Goal: Information Seeking & Learning: Understand process/instructions

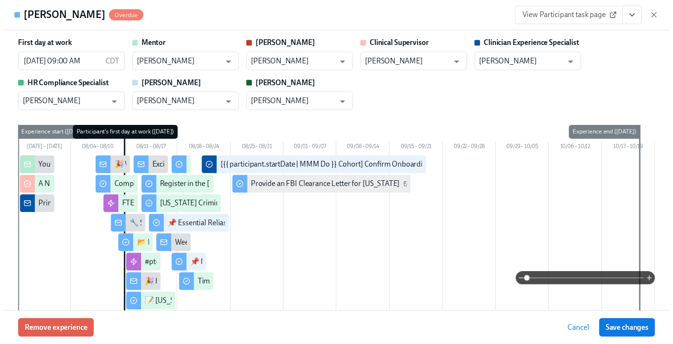
scroll to position [2858, 0]
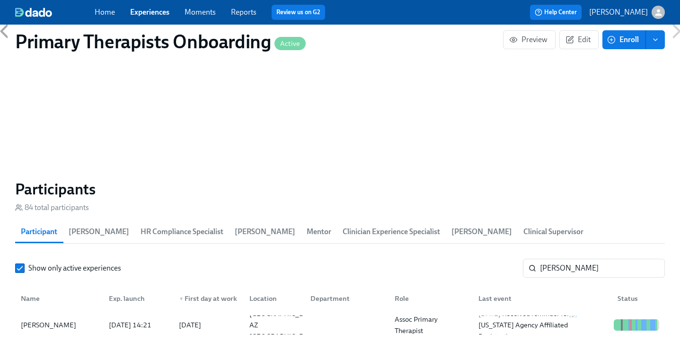
scroll to position [0, 12360]
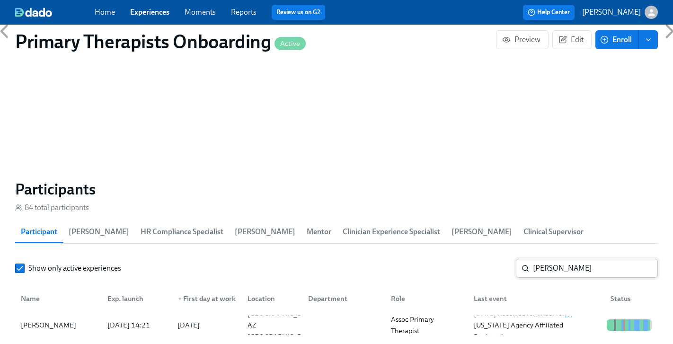
click at [574, 259] on input "Maren" at bounding box center [595, 268] width 125 height 19
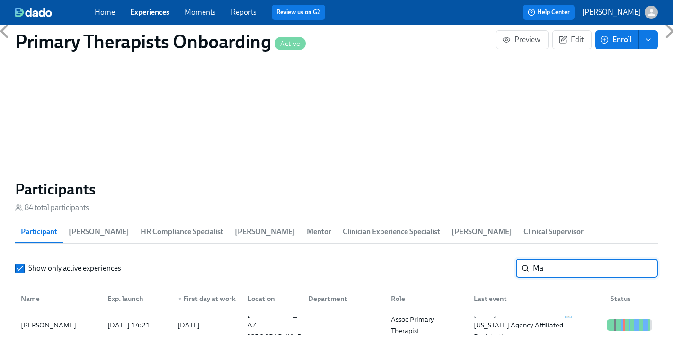
type input "M"
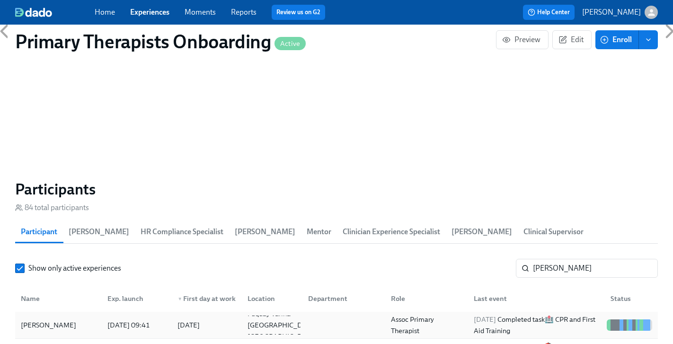
click at [61, 320] on div "Ashley Miller" at bounding box center [48, 325] width 63 height 11
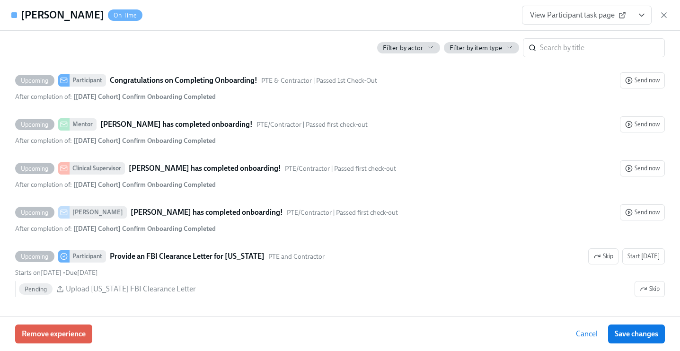
scroll to position [2653, 0]
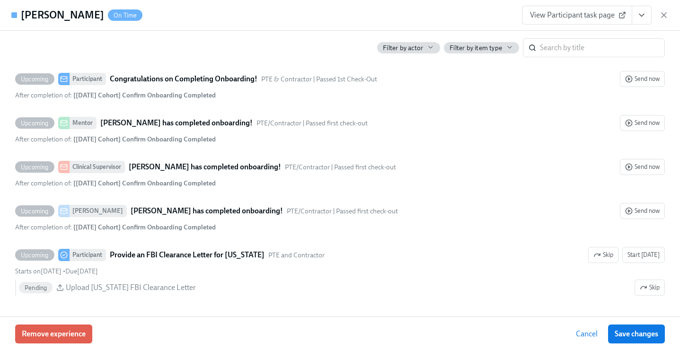
click at [575, 15] on span "View Participant task page" at bounding box center [577, 14] width 94 height 9
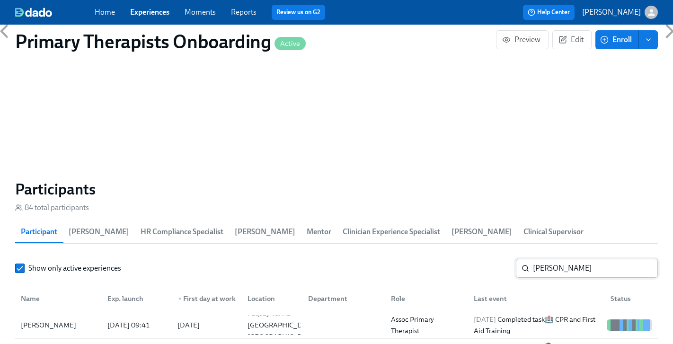
click at [563, 259] on input "Ashley" at bounding box center [595, 268] width 125 height 19
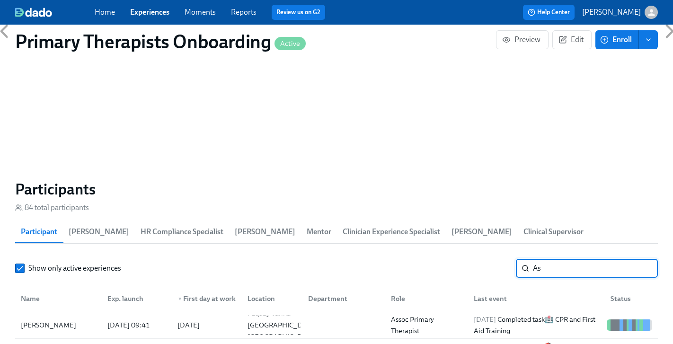
type input "A"
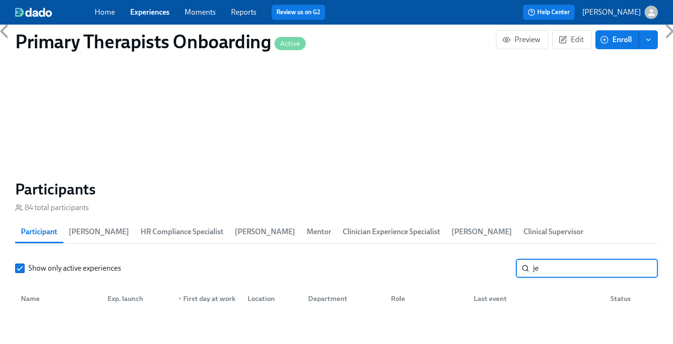
type input "j"
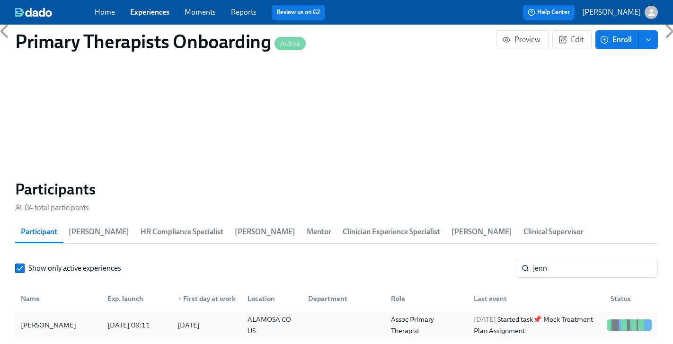
click at [35, 316] on div "Jenn McCoy" at bounding box center [58, 325] width 83 height 19
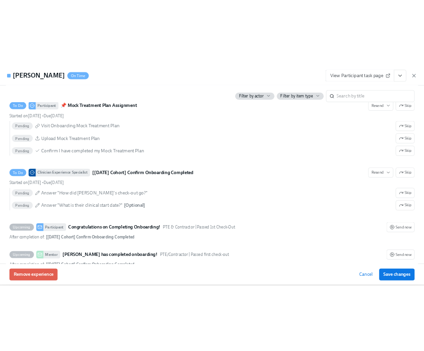
scroll to position [2833, 0]
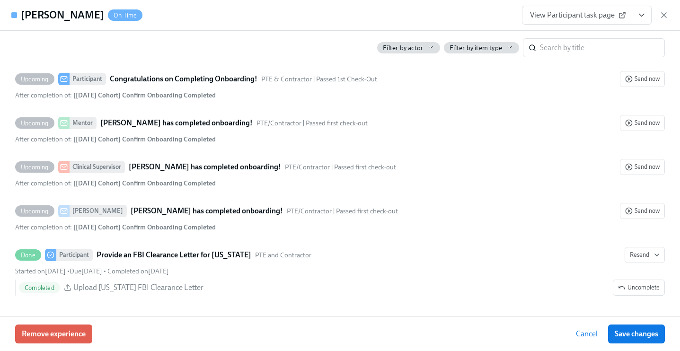
click at [576, 15] on span "View Participant task page" at bounding box center [577, 14] width 94 height 9
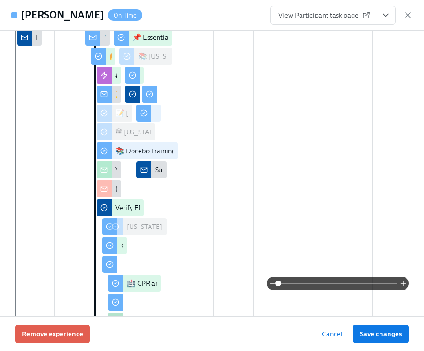
scroll to position [0, 0]
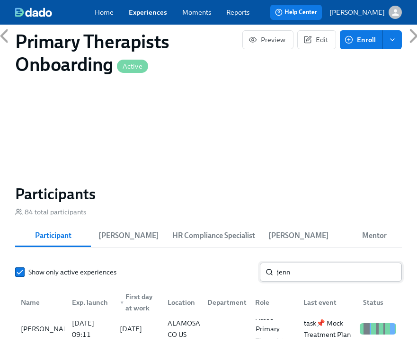
click at [347, 272] on input "jenn" at bounding box center [339, 272] width 125 height 19
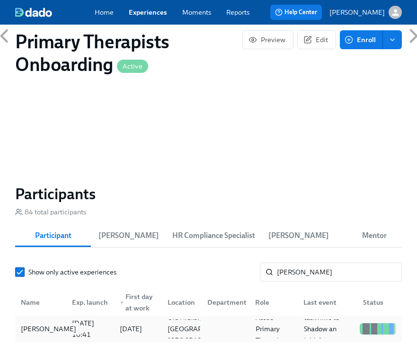
click at [45, 328] on div "James Balserak" at bounding box center [48, 328] width 63 height 11
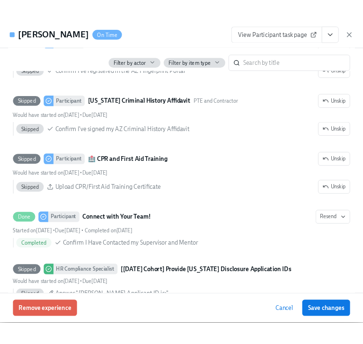
scroll to position [1675, 0]
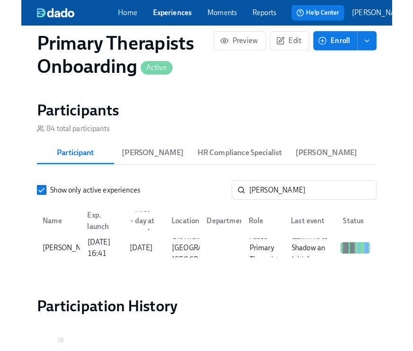
scroll to position [951, 0]
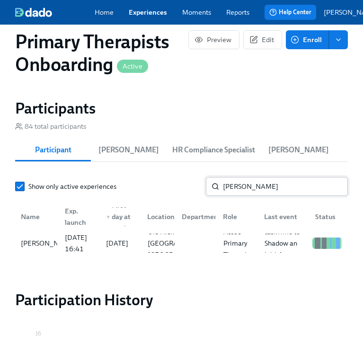
click at [269, 177] on input "jame" at bounding box center [285, 186] width 125 height 19
click at [268, 177] on input "jame" at bounding box center [285, 186] width 125 height 19
click at [265, 179] on input "jame" at bounding box center [285, 186] width 125 height 19
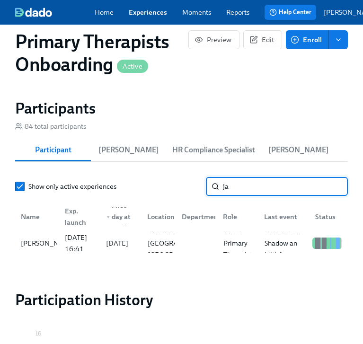
type input "j"
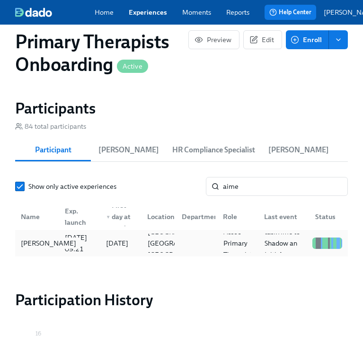
click at [49, 238] on div "Aime Lerma" at bounding box center [48, 243] width 63 height 11
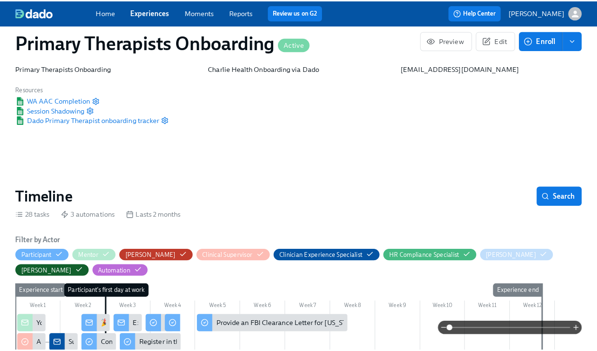
scroll to position [219, 0]
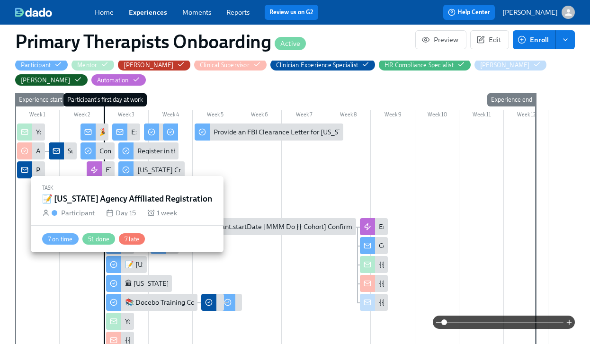
click at [121, 267] on div at bounding box center [113, 264] width 15 height 17
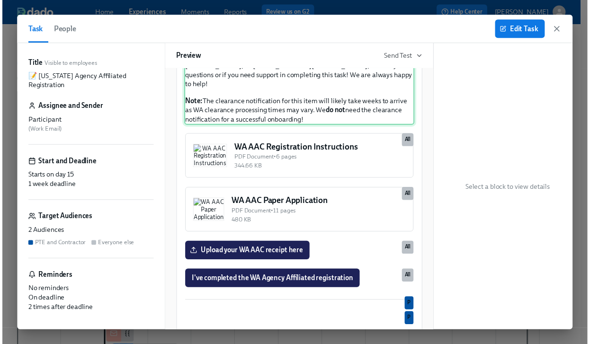
scroll to position [509, 0]
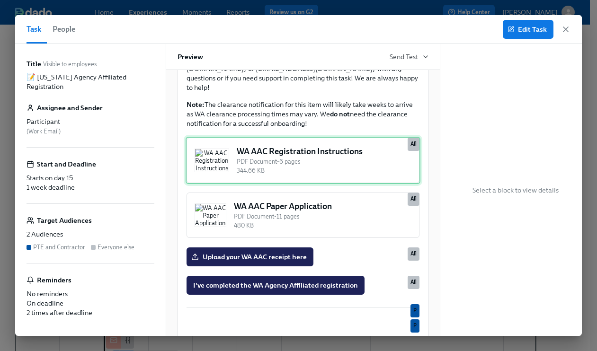
click at [323, 184] on div "WA AAC Registration Instructions PDF Document • 6 pages 344.66 KB All" at bounding box center [303, 160] width 235 height 47
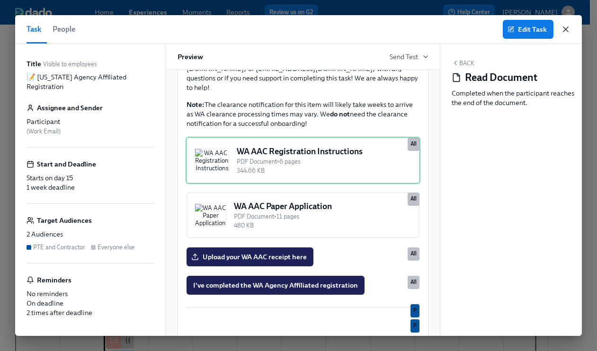
click at [568, 27] on icon "button" at bounding box center [565, 29] width 5 height 5
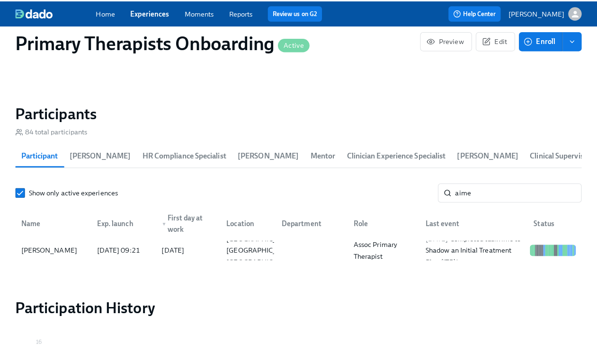
scroll to position [947, 0]
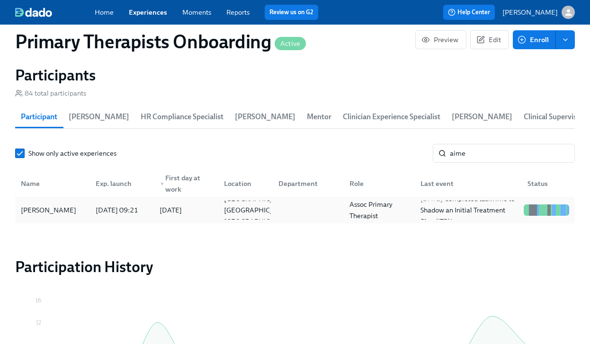
click at [60, 210] on div "Aime Lerma" at bounding box center [48, 210] width 63 height 11
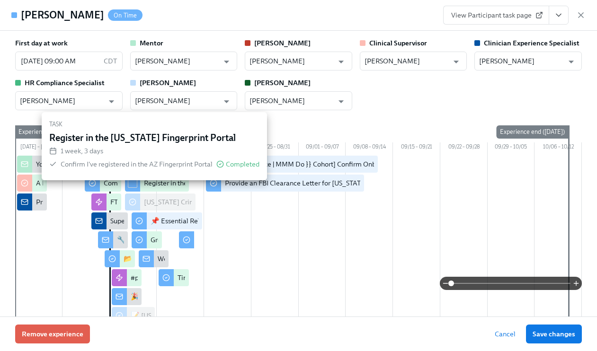
click at [506, 9] on link "View Participant task page" at bounding box center [496, 15] width 106 height 19
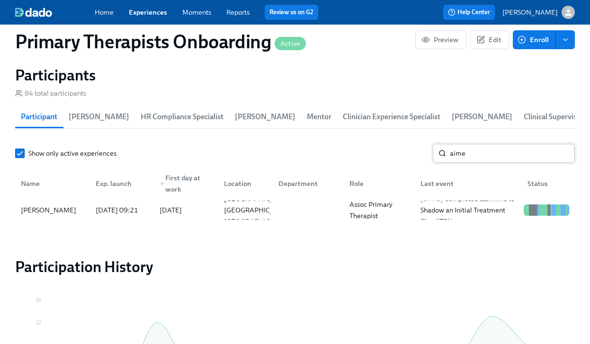
click at [500, 150] on input "aime" at bounding box center [512, 153] width 125 height 19
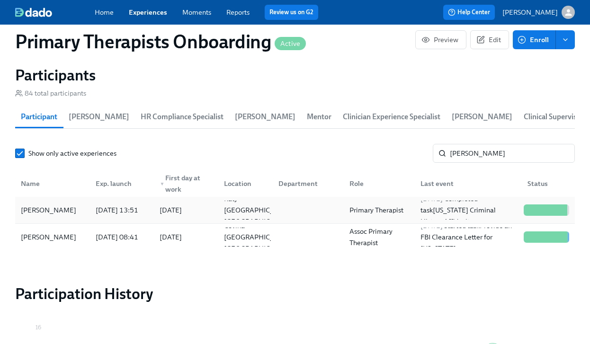
click at [33, 199] on div "Ana Garcia 2025/08/06 13:51 2025/08/11 Katy TX US Primary Therapist 2025/08/22 …" at bounding box center [295, 210] width 560 height 27
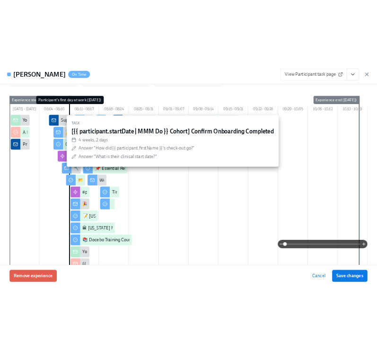
scroll to position [108, 0]
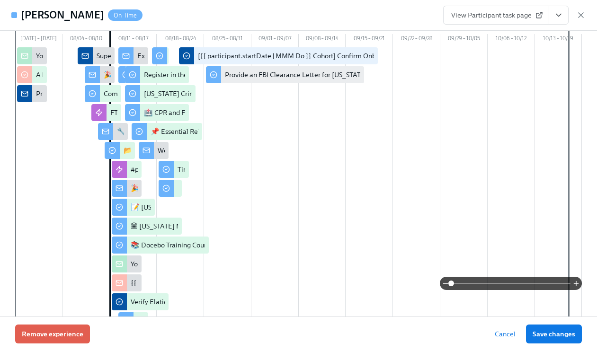
click at [493, 19] on span "View Participant task page" at bounding box center [496, 14] width 90 height 9
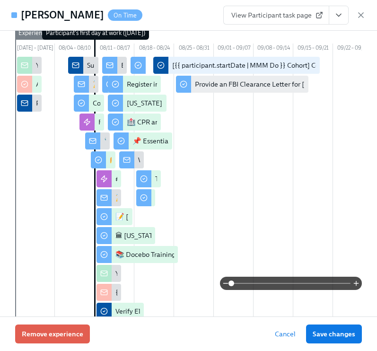
scroll to position [118, 0]
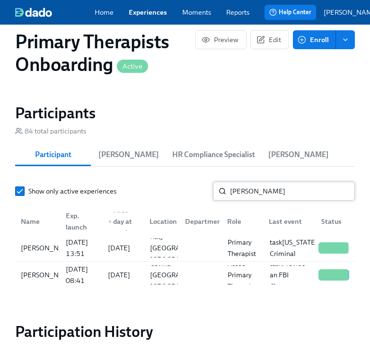
click at [312, 182] on input "ana" at bounding box center [292, 191] width 125 height 19
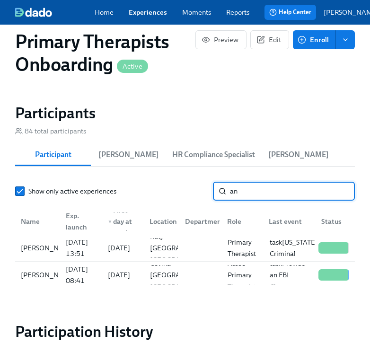
type input "a"
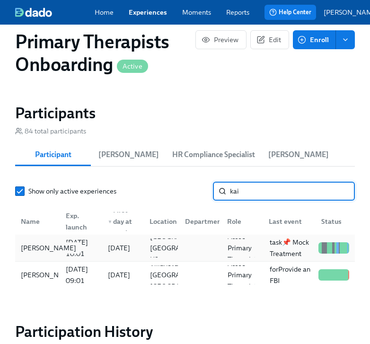
click at [36, 242] on div "Kailani Norwell" at bounding box center [48, 247] width 63 height 11
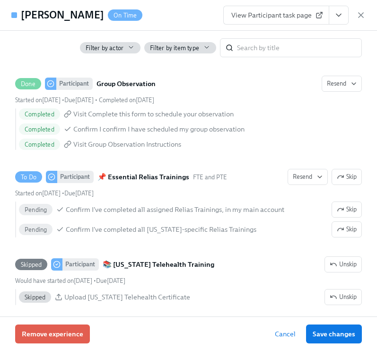
scroll to position [2096, 0]
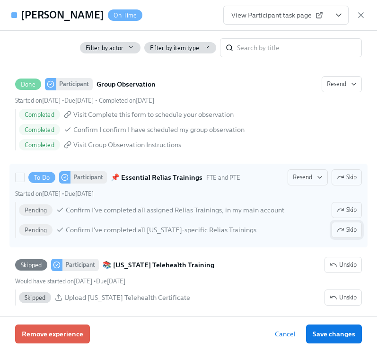
click at [337, 235] on span "Skip" at bounding box center [347, 229] width 20 height 9
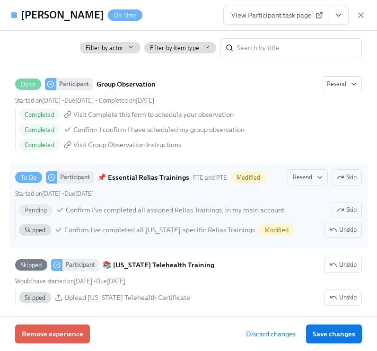
click at [340, 335] on span "Save changes" at bounding box center [334, 334] width 43 height 9
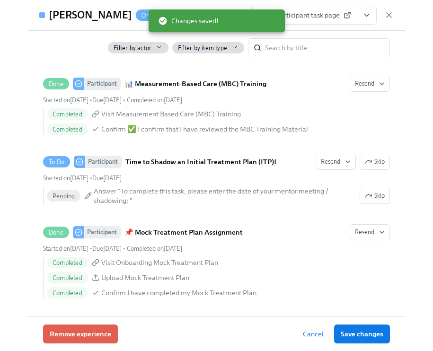
scroll to position [2407, 0]
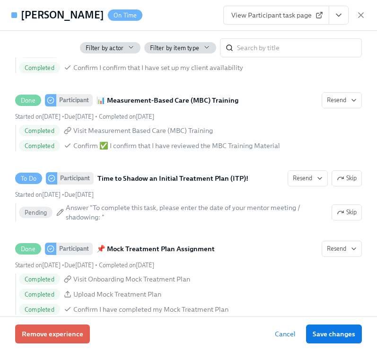
click at [272, 16] on span "View Participant task page" at bounding box center [277, 14] width 90 height 9
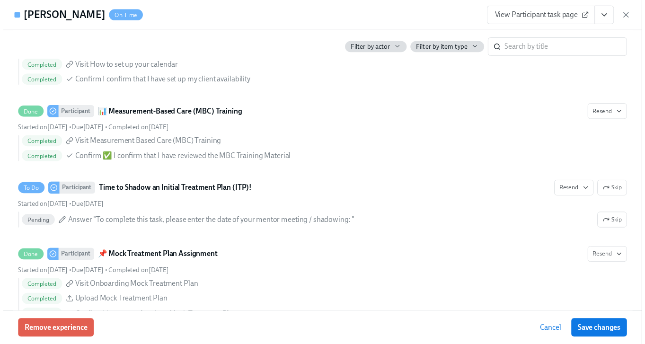
scroll to position [0, 12395]
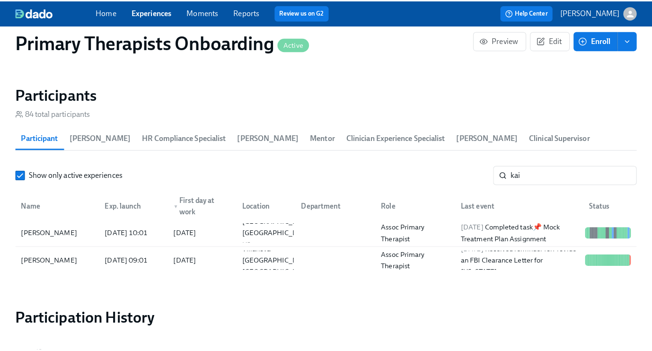
scroll to position [0, 12388]
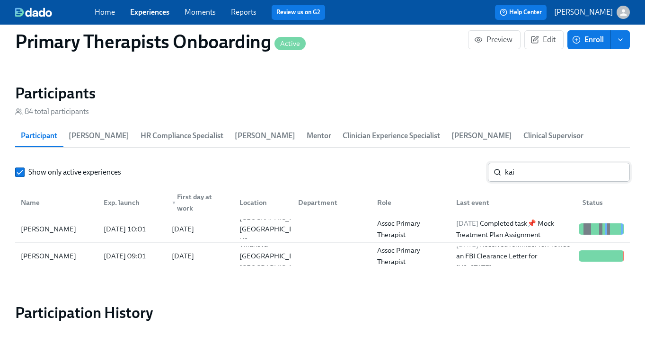
click at [555, 170] on input "kai" at bounding box center [567, 172] width 125 height 19
type input "k"
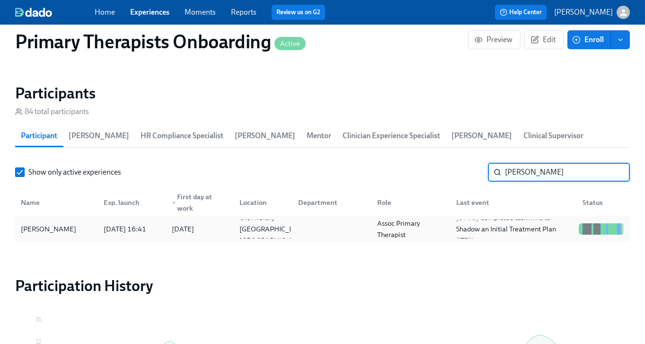
type input "james"
click at [65, 231] on div "James Balserak" at bounding box center [48, 228] width 63 height 11
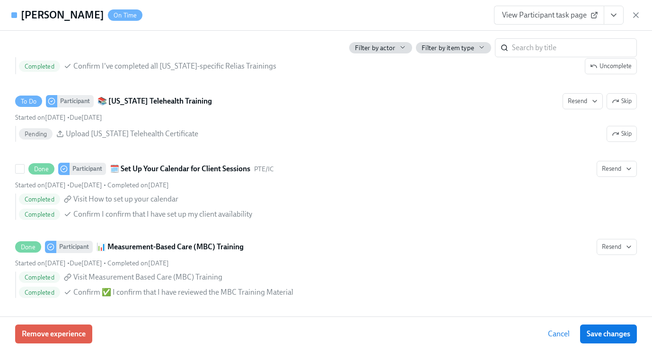
scroll to position [2083, 0]
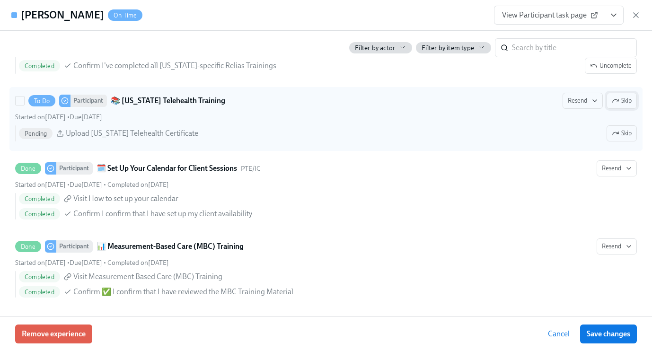
click at [612, 102] on icon "button" at bounding box center [616, 101] width 8 height 8
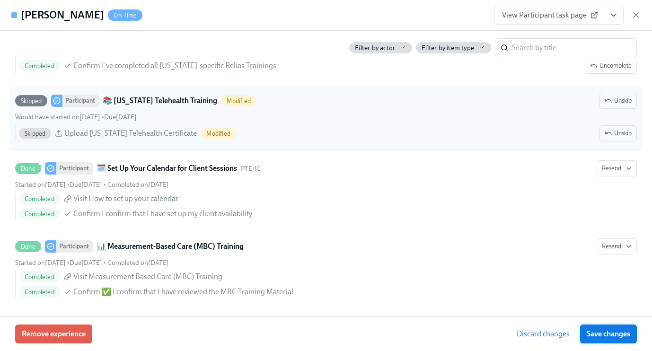
click at [611, 328] on button "Save changes" at bounding box center [609, 334] width 57 height 19
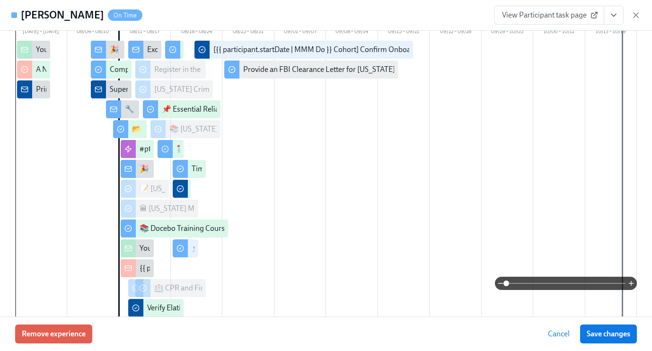
scroll to position [0, 0]
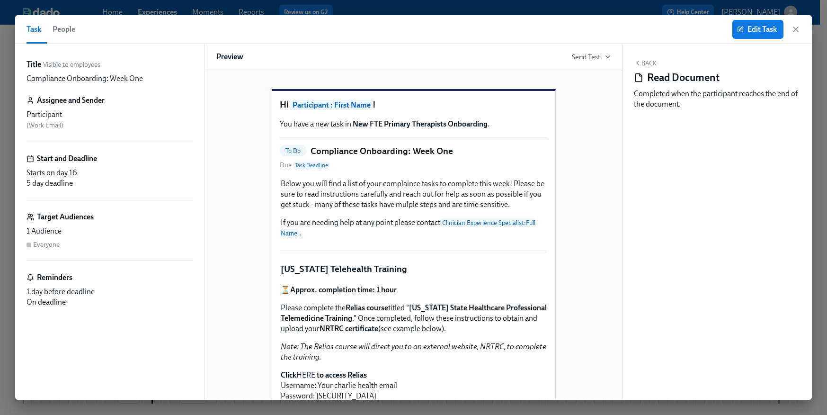
scroll to position [1060, 0]
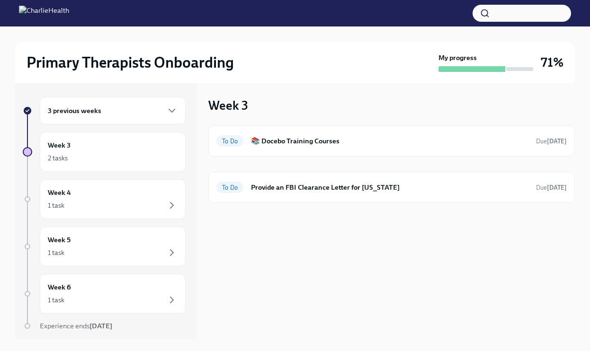
scroll to position [2, 0]
click at [116, 114] on div "3 previous weeks" at bounding box center [113, 110] width 130 height 11
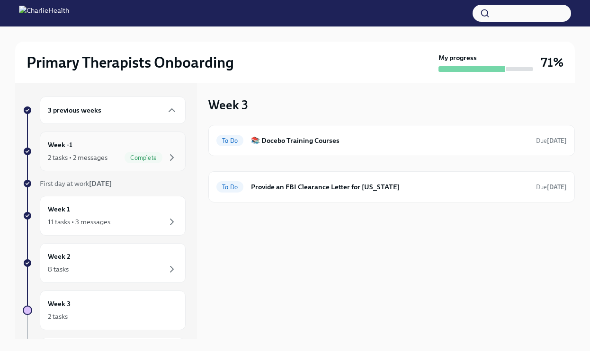
click at [96, 143] on div "Week -1 2 tasks • 2 messages Complete" at bounding box center [113, 152] width 130 height 24
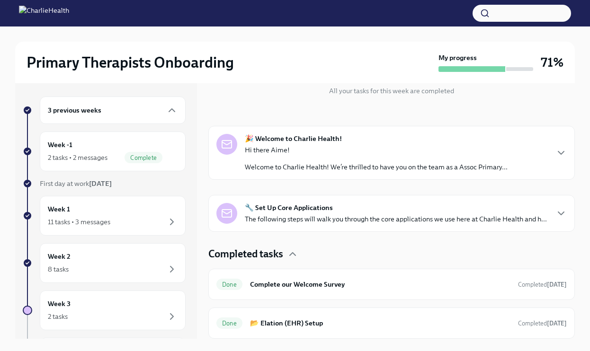
scroll to position [118, 0]
click at [92, 206] on div "Week 1 11 tasks • 3 messages" at bounding box center [113, 216] width 130 height 24
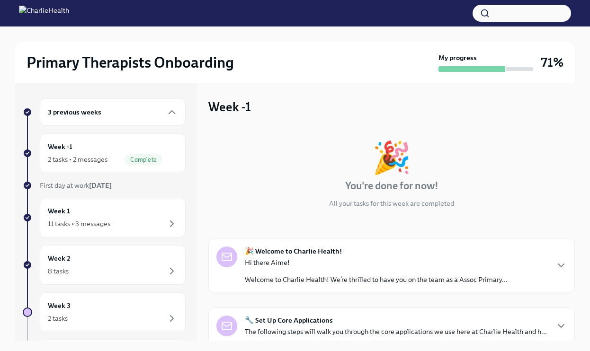
scroll to position [2, 0]
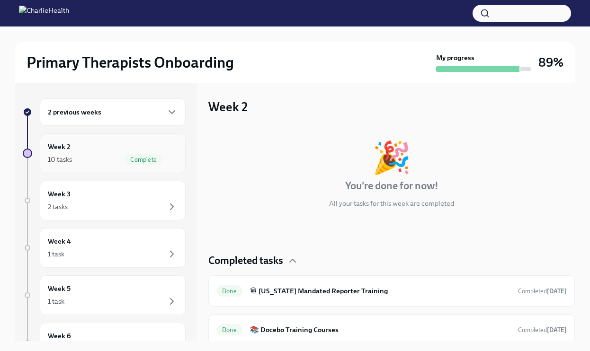
click at [90, 143] on div "Week 2 10 tasks Complete" at bounding box center [113, 154] width 130 height 24
click at [96, 115] on h6 "2 previous weeks" at bounding box center [75, 112] width 54 height 10
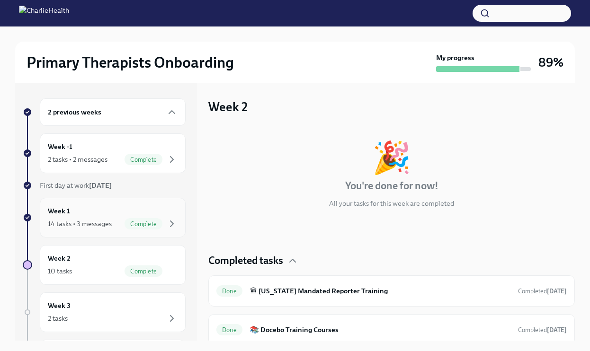
click at [88, 207] on div "Week 1 14 tasks • 3 messages Complete" at bounding box center [113, 218] width 130 height 24
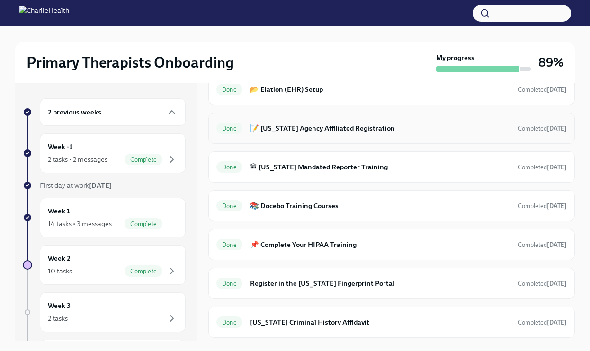
scroll to position [442, 0]
click at [306, 137] on div "Done 📝 Washington Agency Affiliated Registration Completed 3 days ago" at bounding box center [391, 128] width 366 height 31
click at [323, 124] on h6 "📝 Washington Agency Affiliated Registration" at bounding box center [380, 129] width 260 height 10
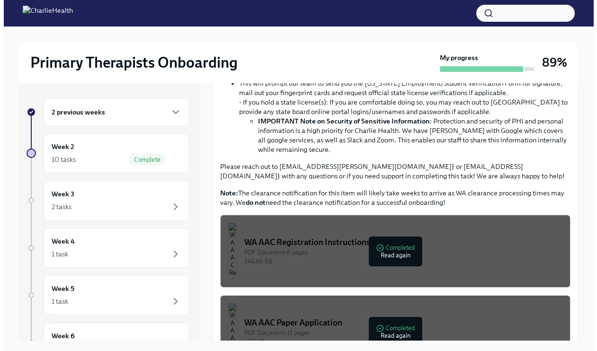
scroll to position [329, 0]
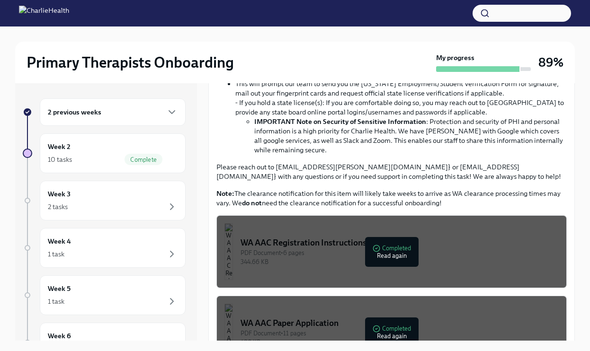
click at [342, 250] on div "PDF Document • 6 pages" at bounding box center [400, 253] width 318 height 9
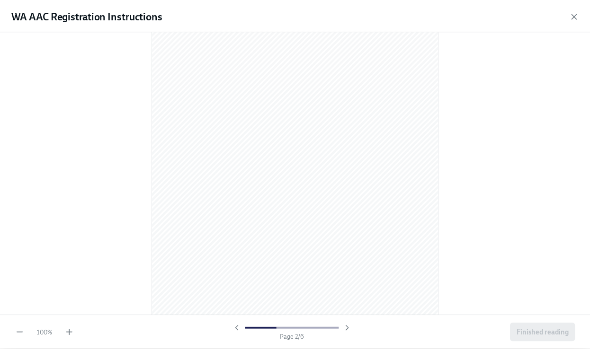
scroll to position [377, 0]
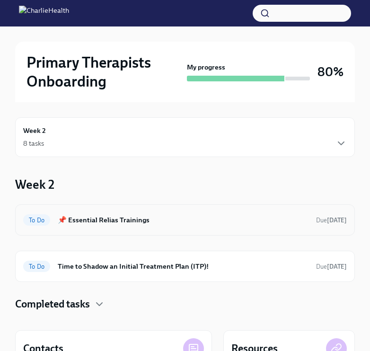
click at [205, 225] on div "To Do 📌 Essential Relias Trainings Due [DATE]" at bounding box center [185, 220] width 324 height 15
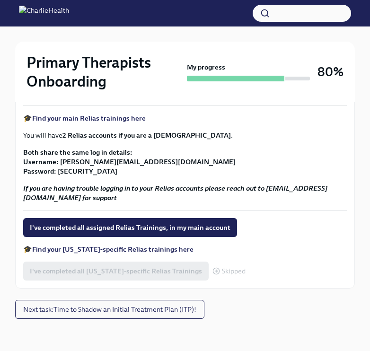
scroll to position [259, 0]
click at [188, 309] on span "Next task : Time to Shadow an Initial Treatment Plan (ITP)!" at bounding box center [109, 309] width 173 height 9
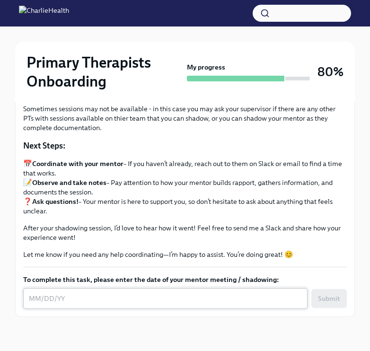
scroll to position [172, 0]
